Goal: Task Accomplishment & Management: Manage account settings

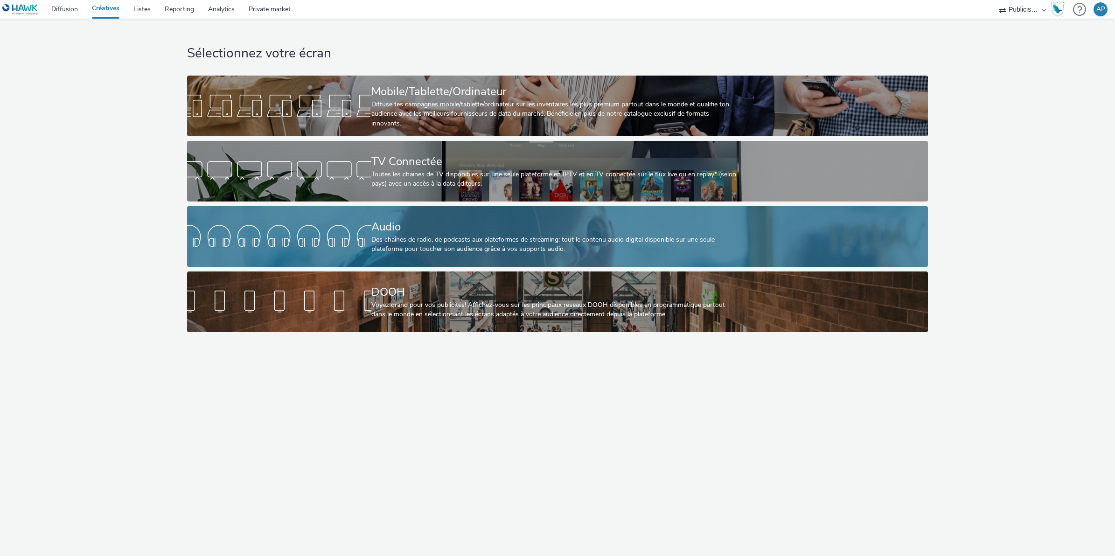
click at [415, 229] on div "Audio" at bounding box center [555, 227] width 368 height 16
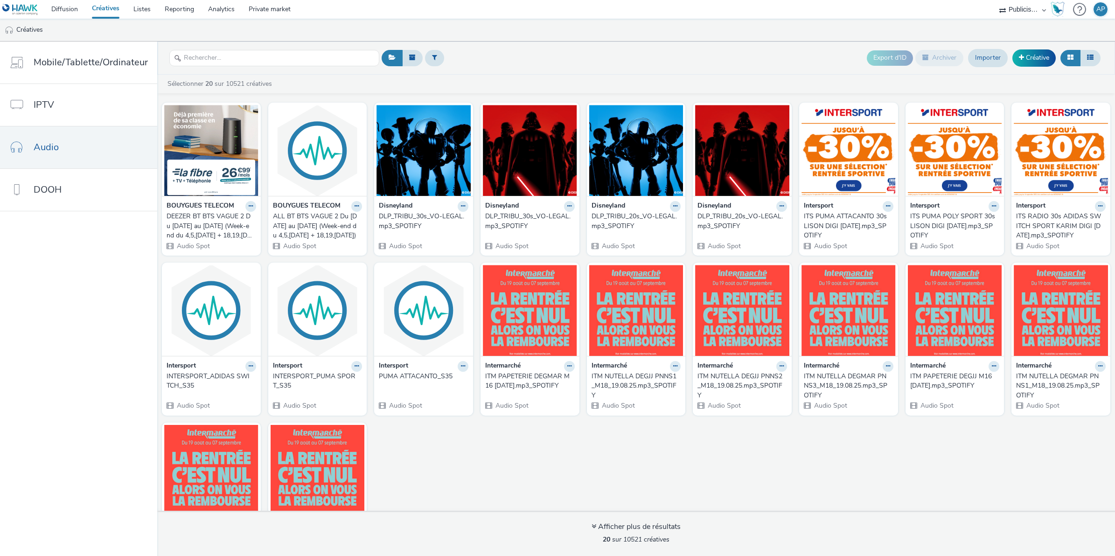
click at [326, 226] on div "ALL BT BTS VAGUE 2 Du 04 au 27 septembre (Week-end du 4,5,6 sept + 18,19,20 sep…" at bounding box center [316, 226] width 86 height 28
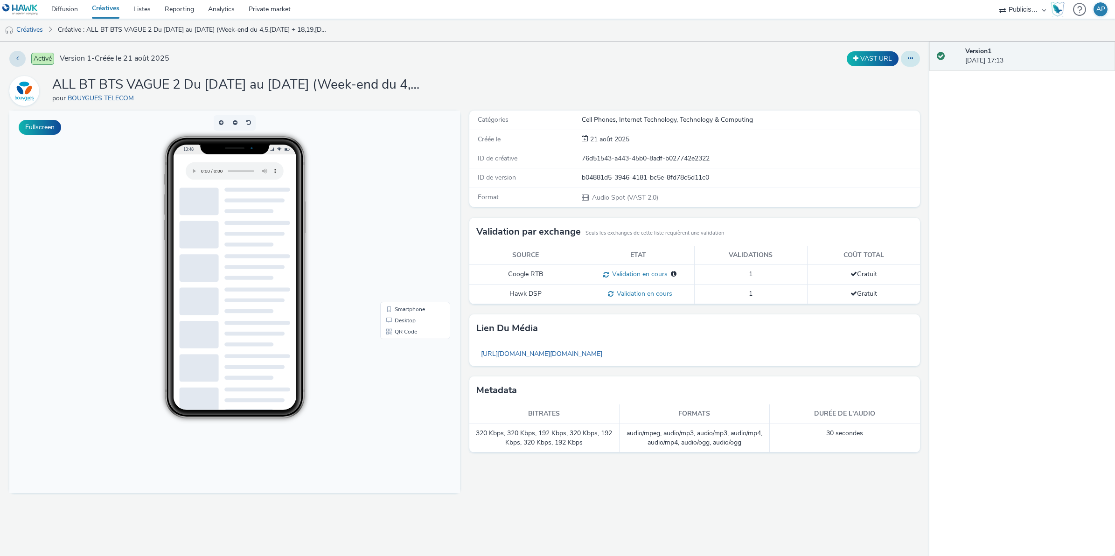
click at [914, 61] on button at bounding box center [910, 59] width 19 height 16
click at [903, 78] on link "Modifier" at bounding box center [885, 77] width 70 height 19
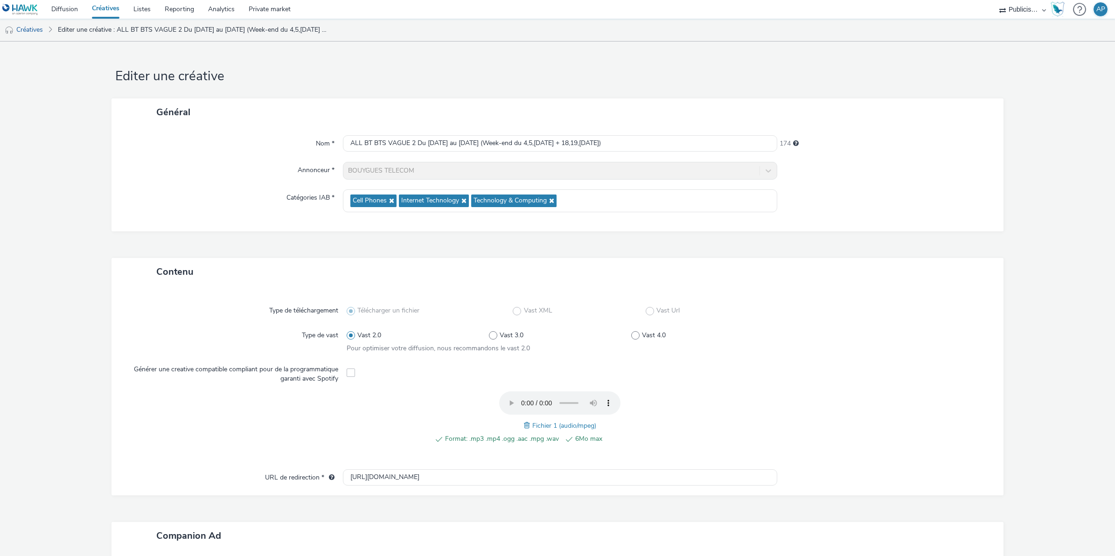
click at [525, 426] on span at bounding box center [528, 425] width 8 height 10
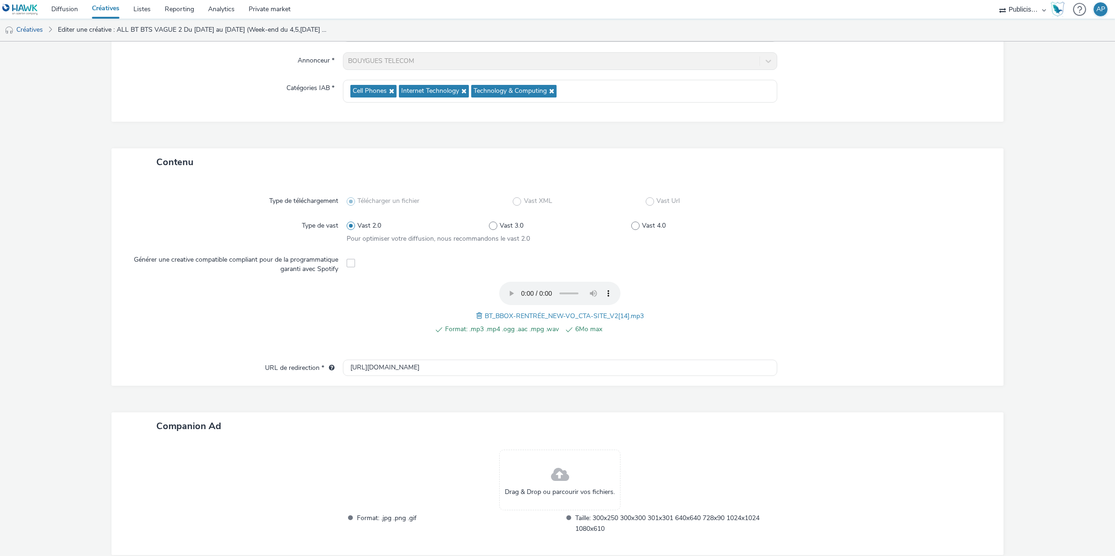
scroll to position [159, 0]
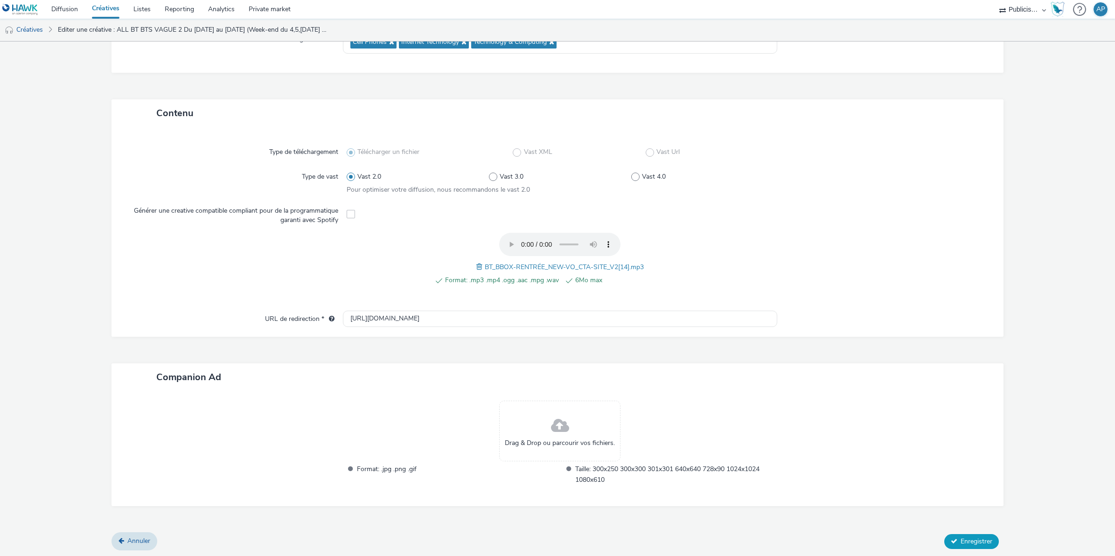
click at [951, 538] on icon at bounding box center [954, 541] width 7 height 7
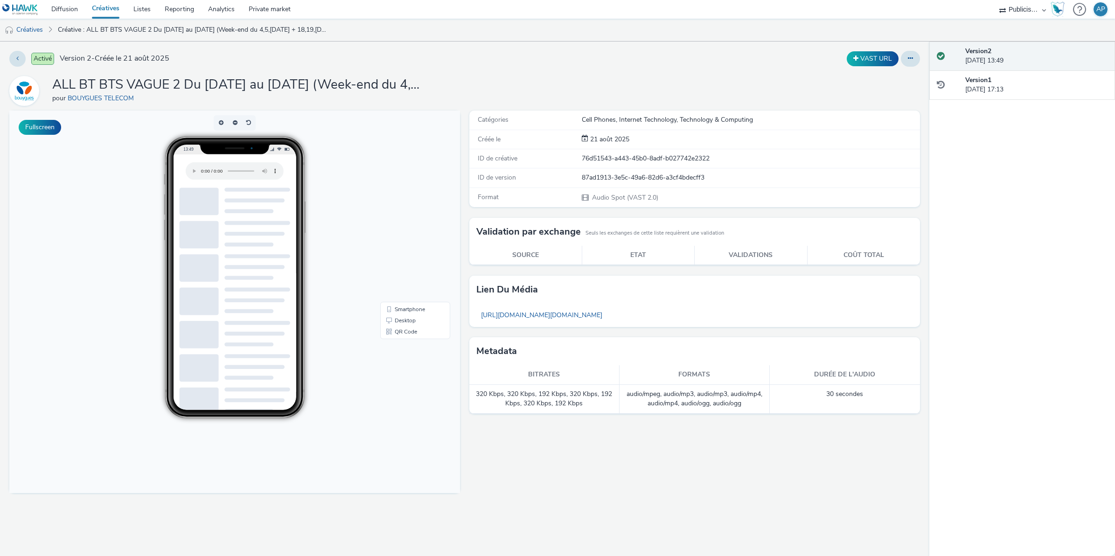
click at [107, 7] on link "Créatives" at bounding box center [106, 9] width 42 height 19
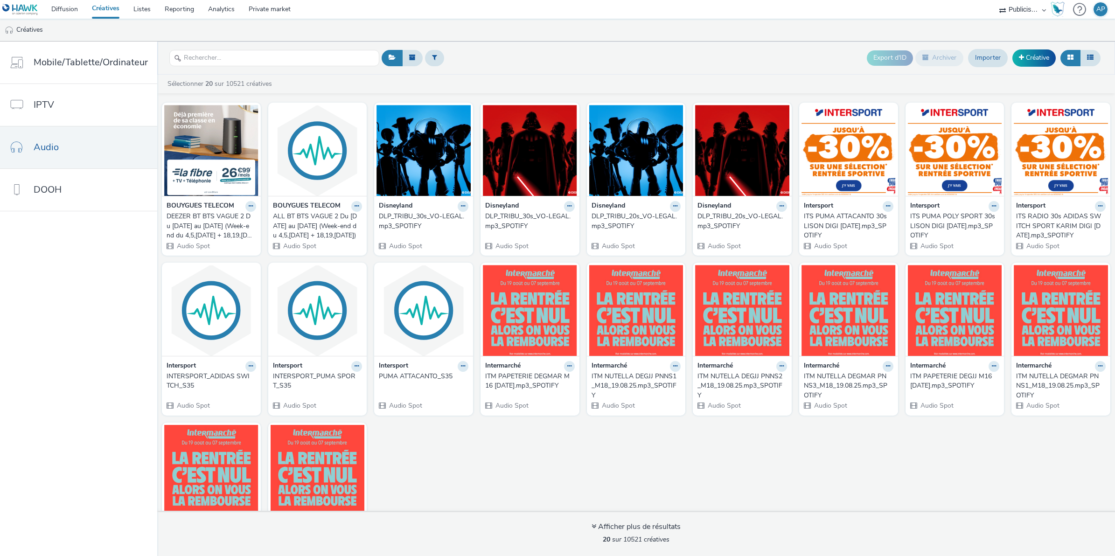
click at [196, 215] on div "DEEZER BT BTS VAGUE 2 Du 04 au 27 septembre (Week-end du 4,5,6 sept + 18,19,20 …" at bounding box center [210, 226] width 86 height 28
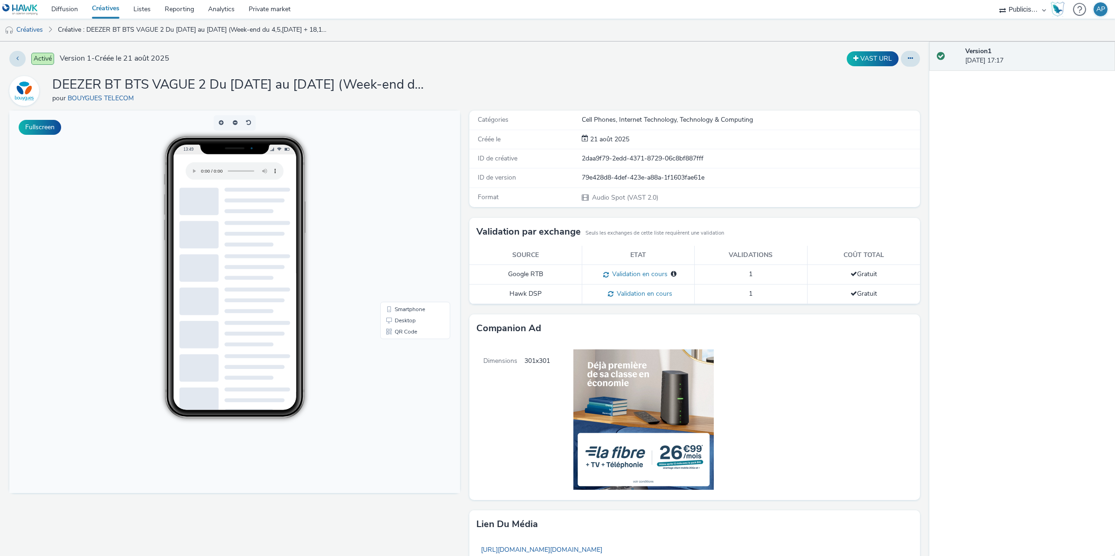
click at [97, 7] on link "Créatives" at bounding box center [106, 9] width 42 height 19
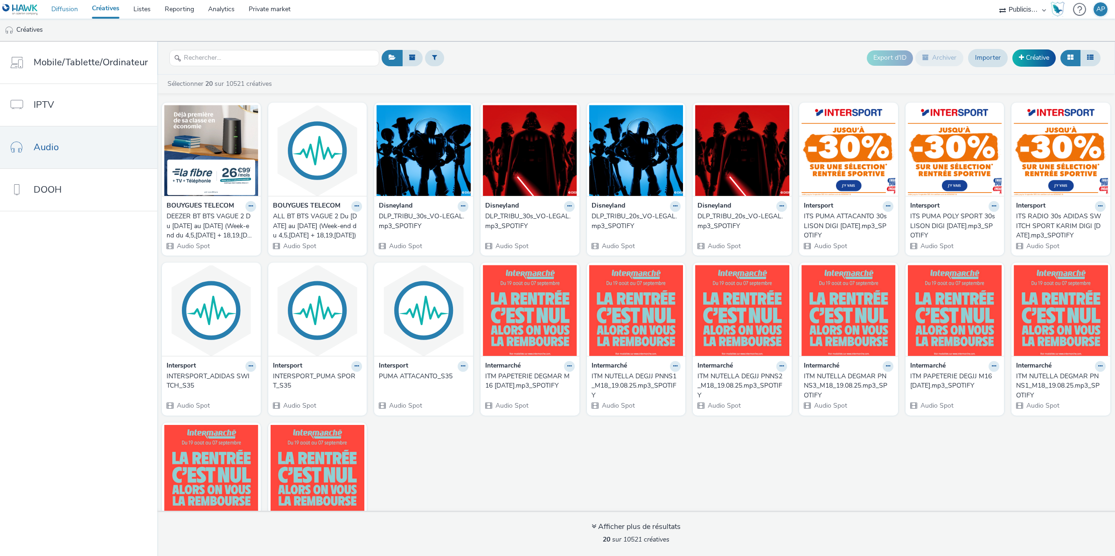
click at [64, 7] on link "Diffusion" at bounding box center [64, 9] width 41 height 19
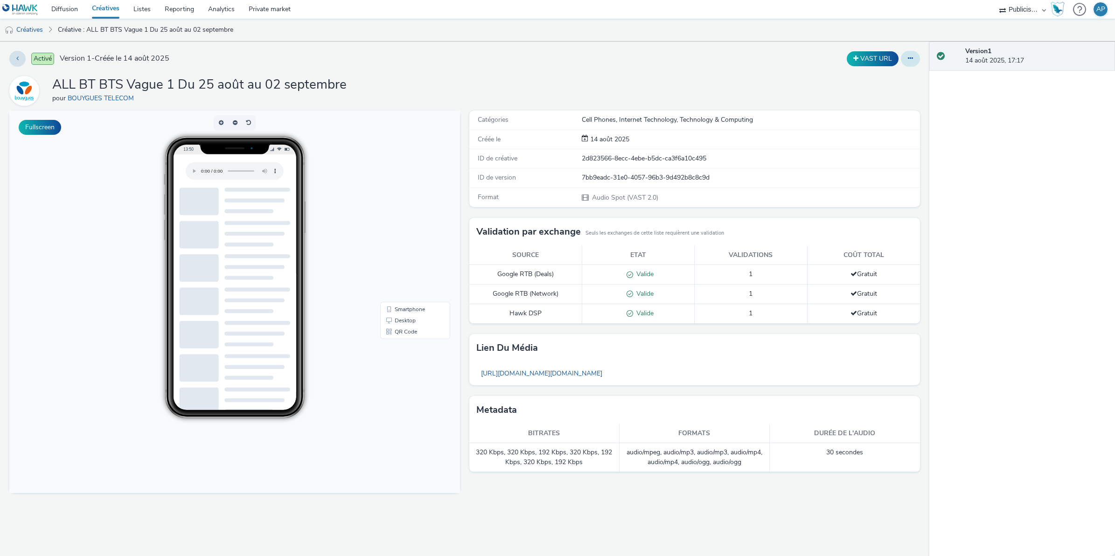
click at [911, 57] on icon at bounding box center [910, 58] width 5 height 7
click at [890, 82] on link "Modifier" at bounding box center [885, 77] width 70 height 19
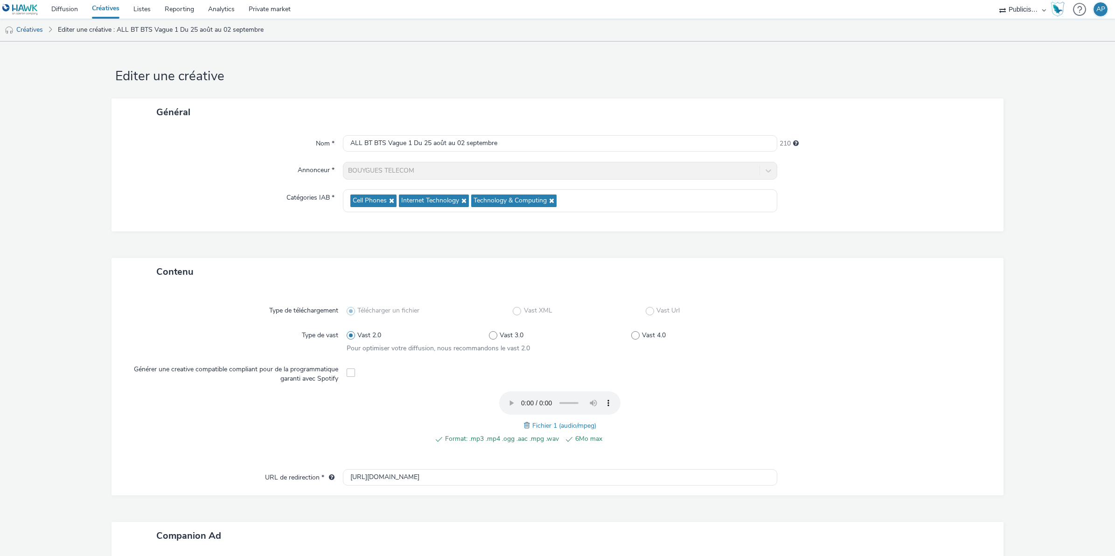
click at [524, 424] on span at bounding box center [528, 425] width 8 height 10
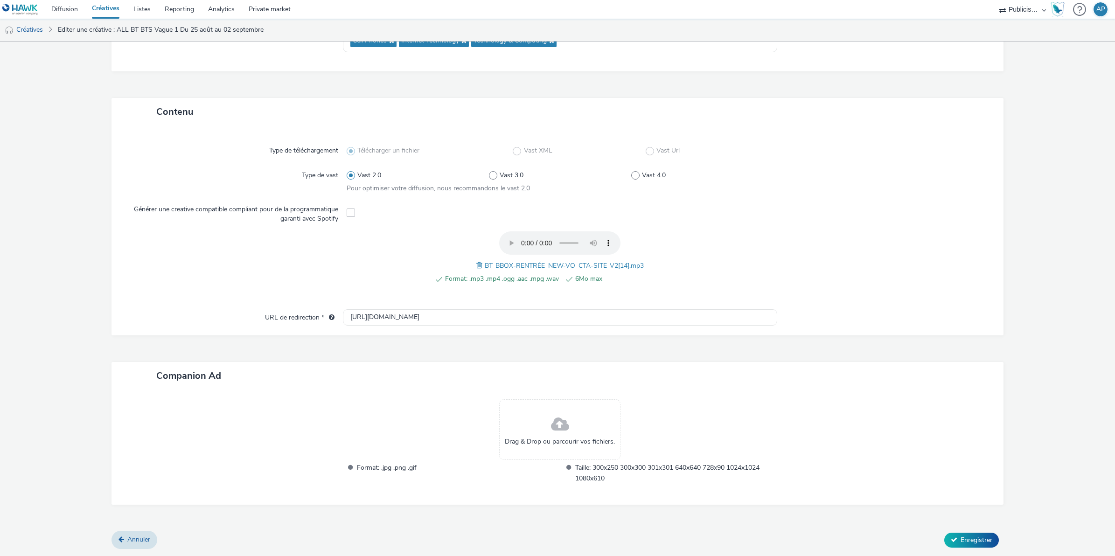
scroll to position [159, 0]
click at [960, 542] on span "Enregistrer" at bounding box center [976, 541] width 32 height 9
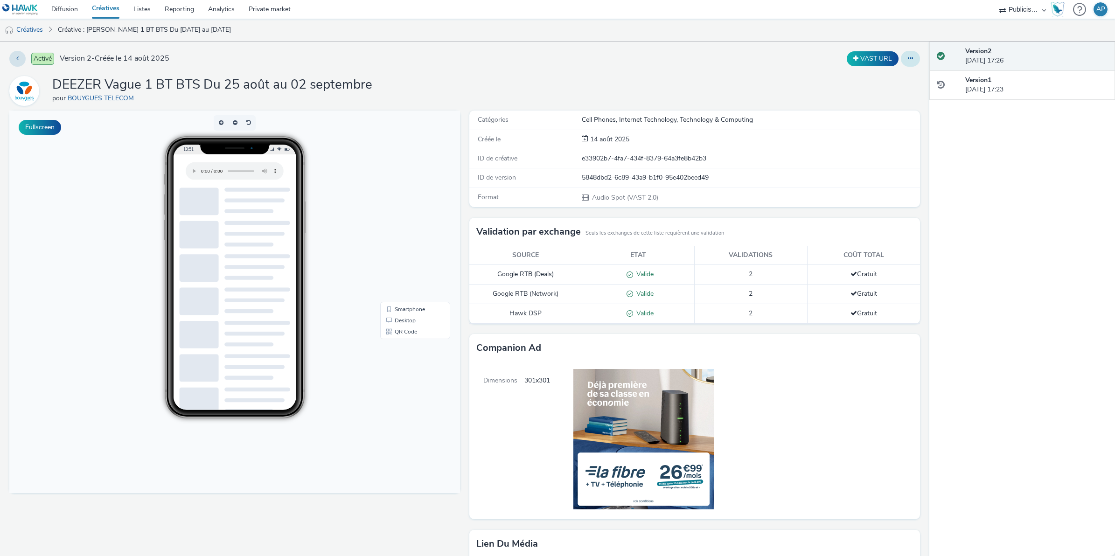
click at [908, 61] on icon at bounding box center [910, 58] width 5 height 7
click at [862, 80] on link "Modifier" at bounding box center [885, 77] width 70 height 19
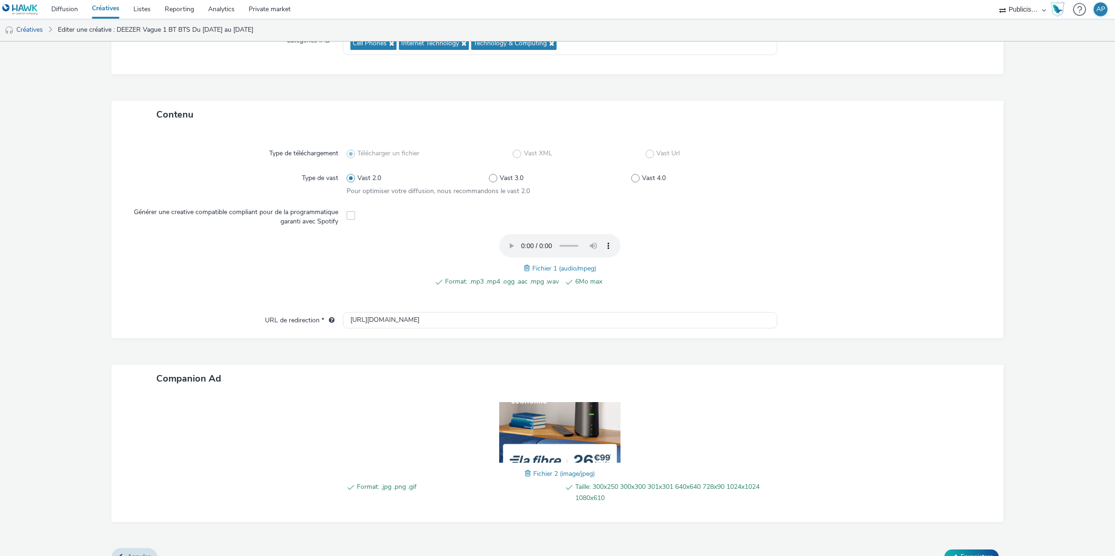
scroll to position [173, 0]
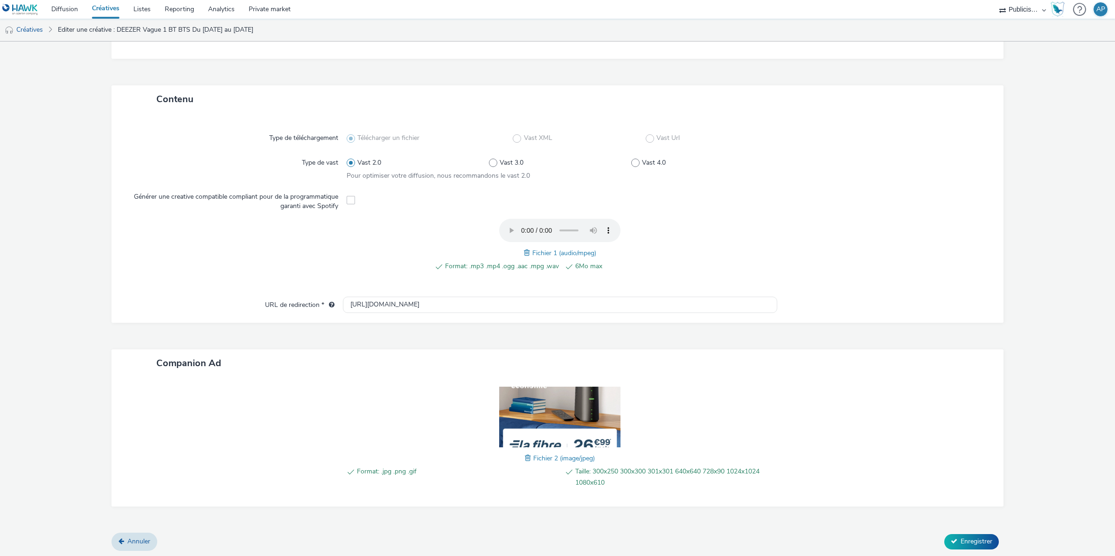
click at [524, 253] on span at bounding box center [528, 253] width 8 height 10
click at [967, 541] on span "Enregistrer" at bounding box center [976, 541] width 32 height 9
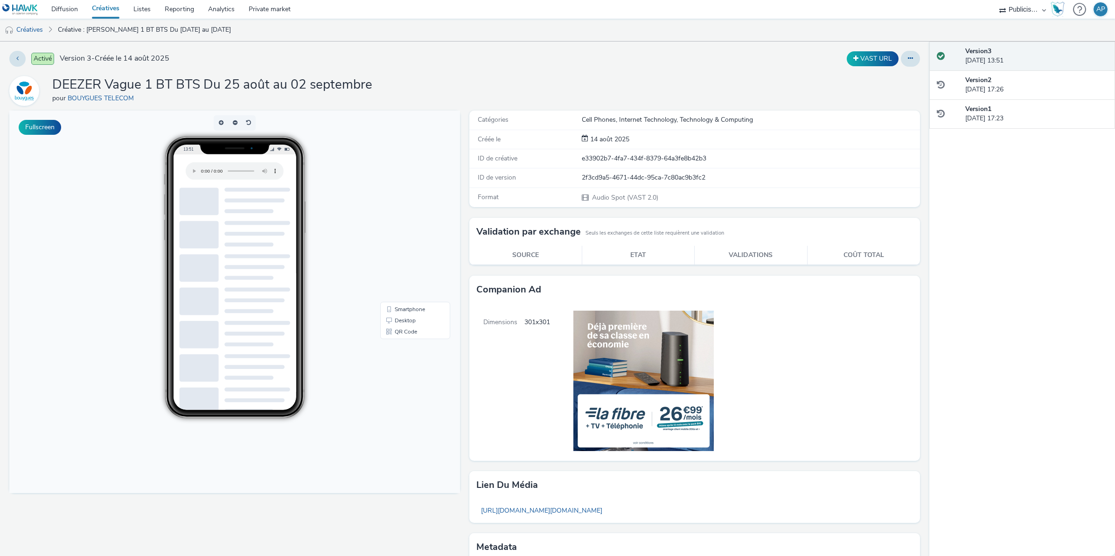
click at [108, 6] on link "Créatives" at bounding box center [106, 9] width 42 height 19
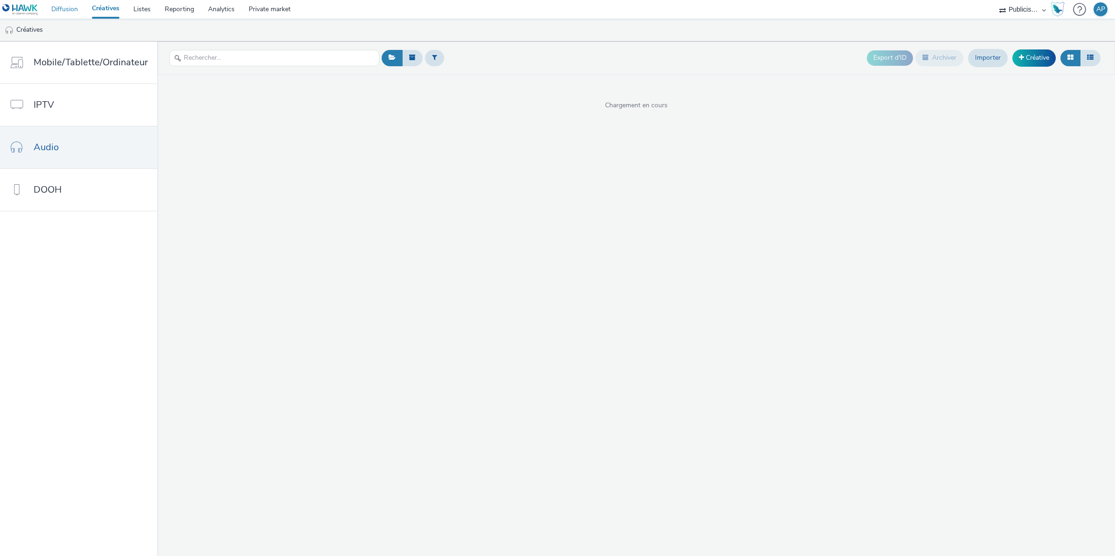
click at [71, 8] on link "Diffusion" at bounding box center [64, 9] width 41 height 19
